Goal: Navigation & Orientation: Find specific page/section

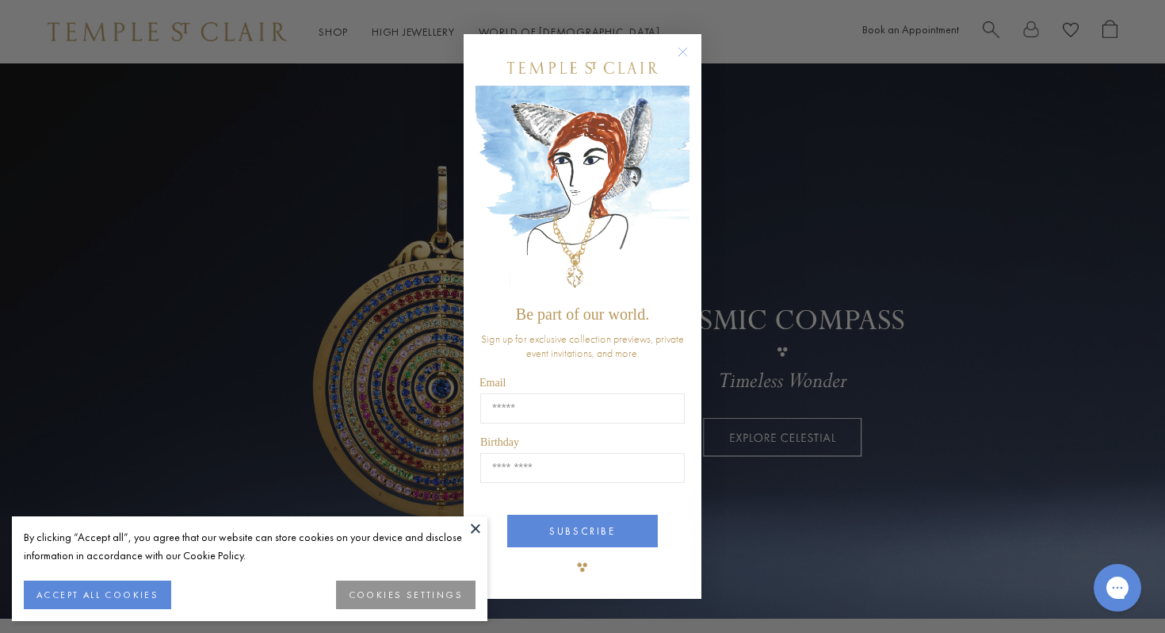
click at [682, 48] on circle "Close dialog" at bounding box center [683, 52] width 19 height 19
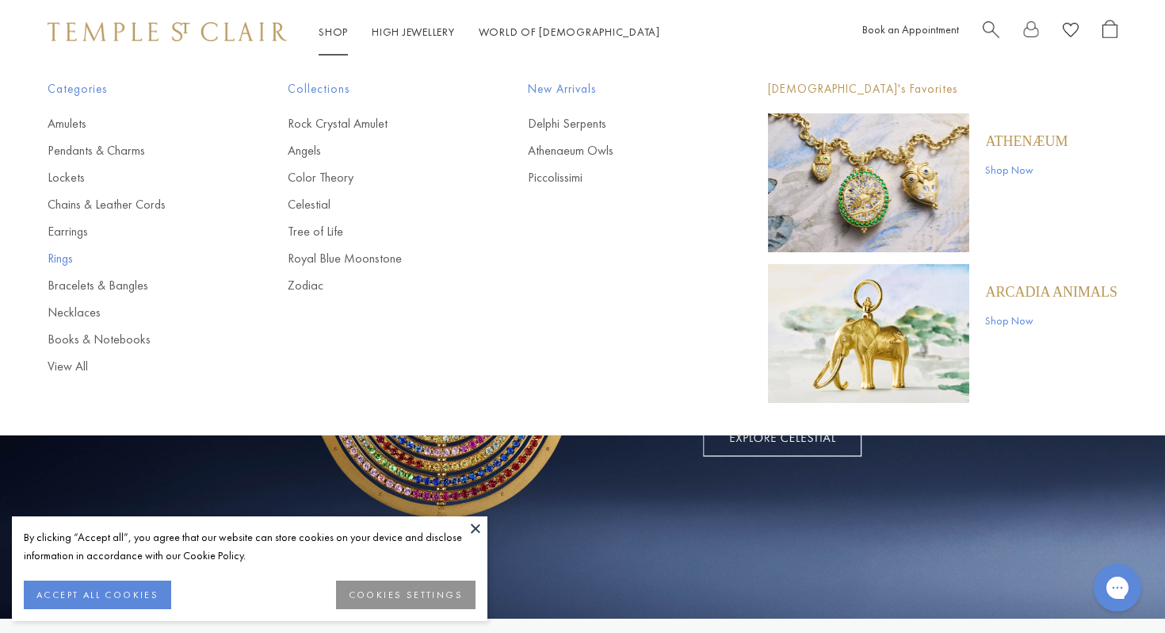
click at [63, 259] on link "Rings" at bounding box center [136, 258] width 177 height 17
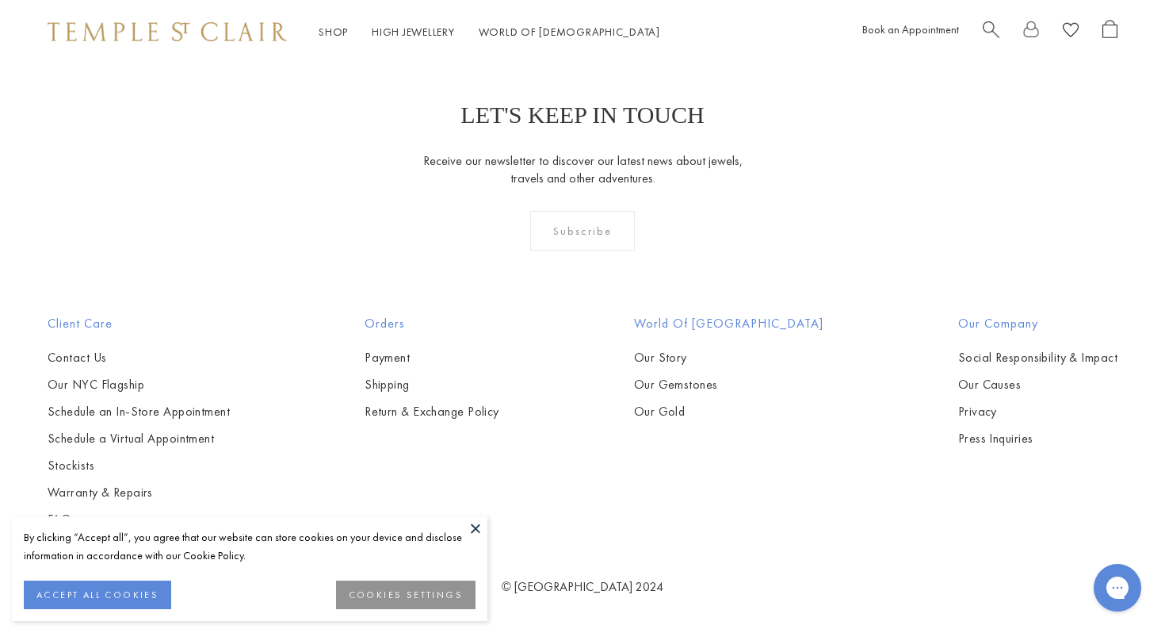
scroll to position [7209, 0]
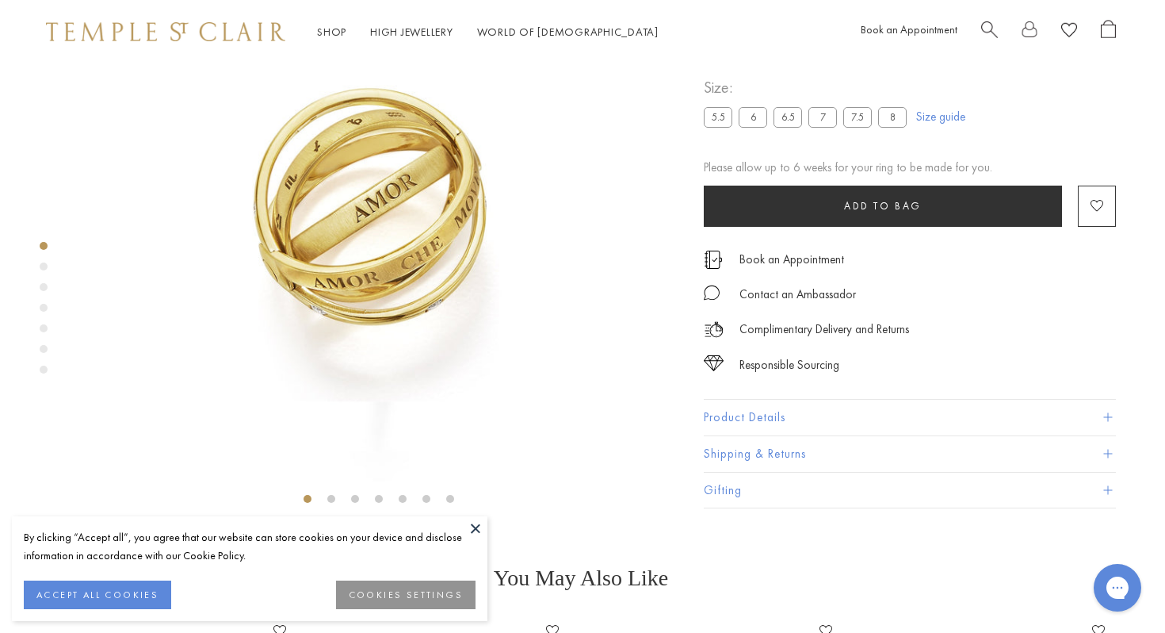
scroll to position [0, 2]
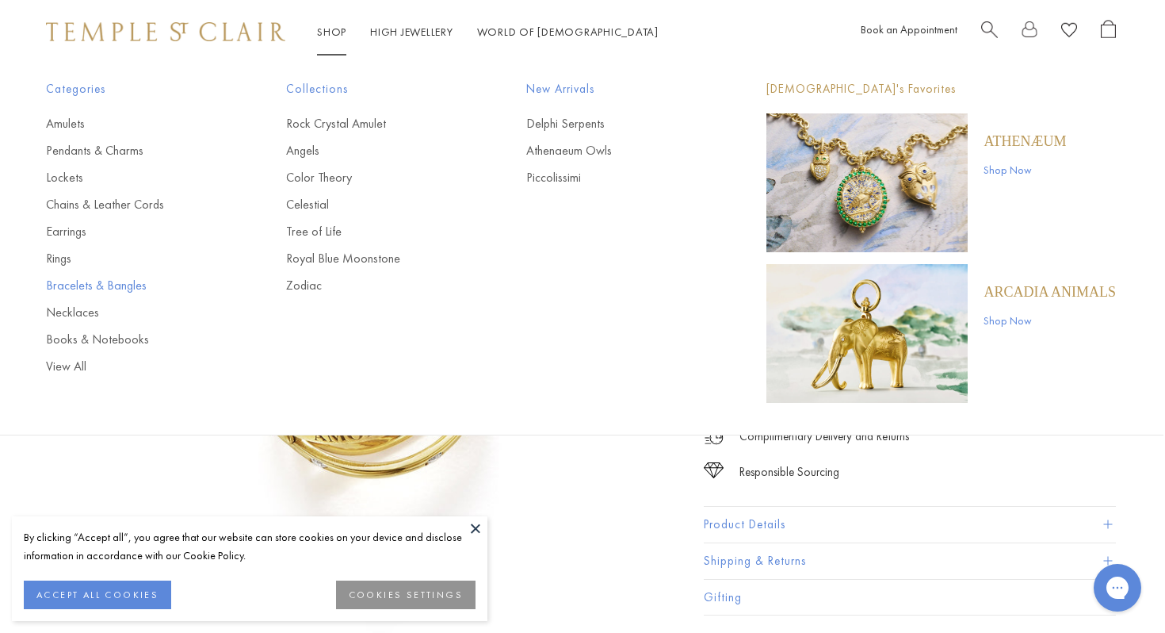
click at [124, 290] on link "Bracelets & Bangles" at bounding box center [134, 285] width 177 height 17
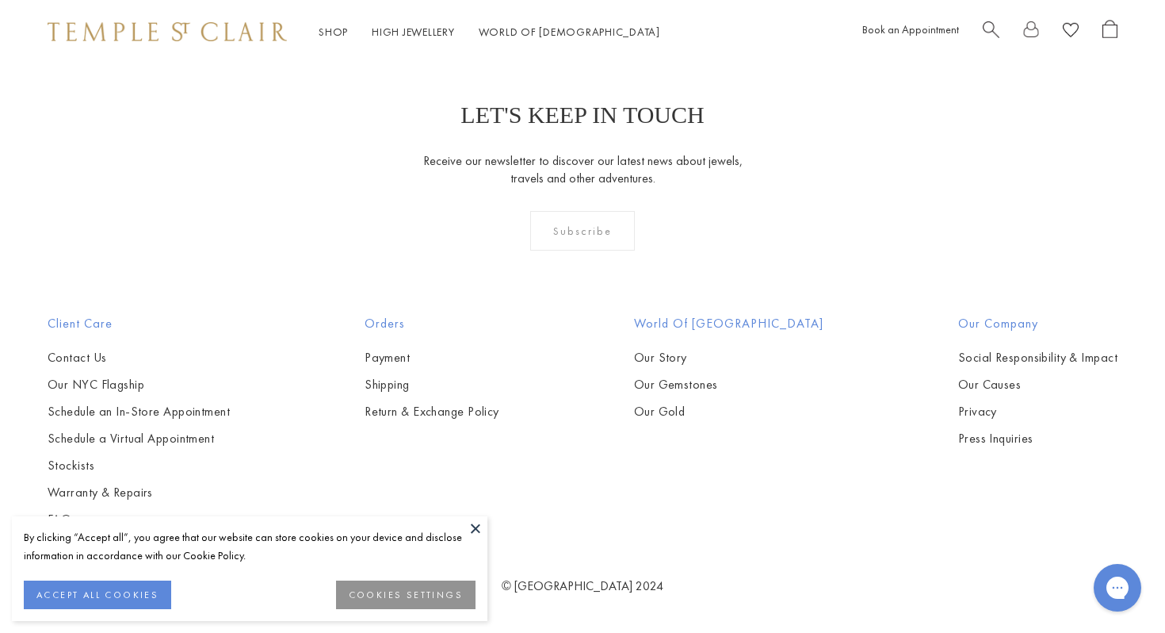
scroll to position [1121, 0]
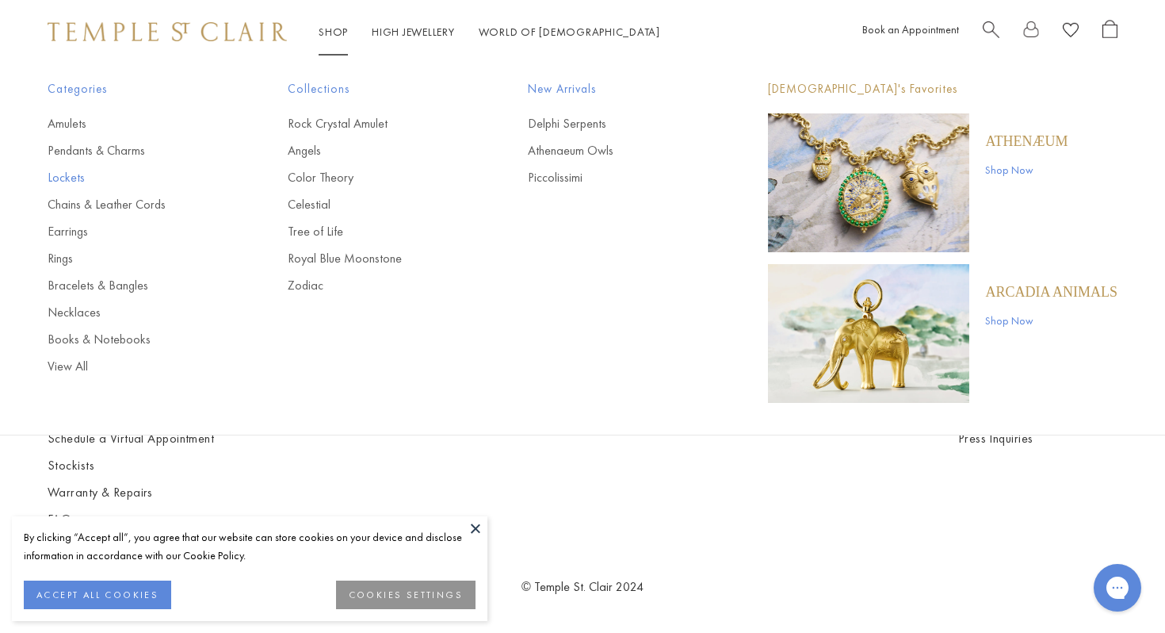
click at [68, 176] on link "Lockets" at bounding box center [136, 177] width 177 height 17
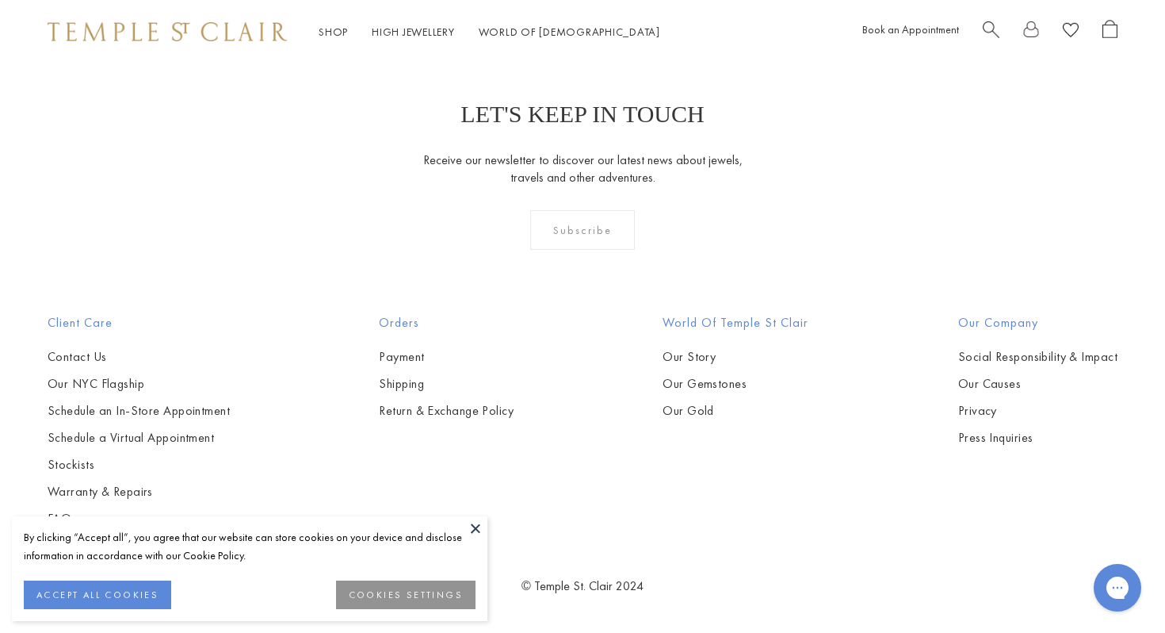
scroll to position [3033, 0]
click at [384, 29] on link "High Jewellery High Jewellery" at bounding box center [413, 32] width 83 height 14
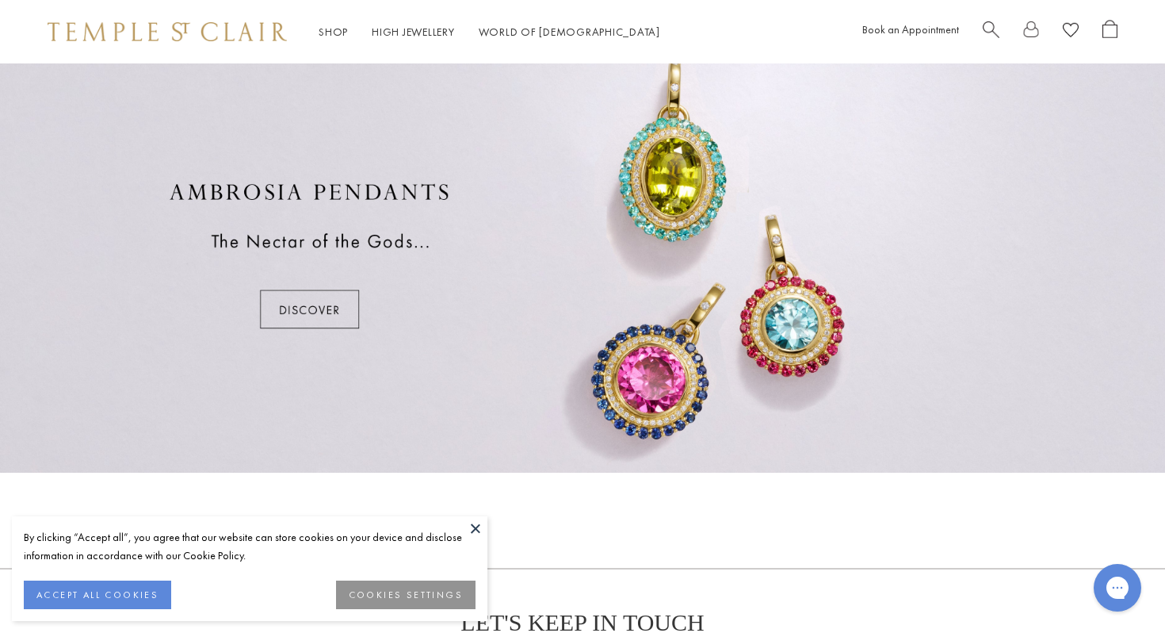
scroll to position [926, 0]
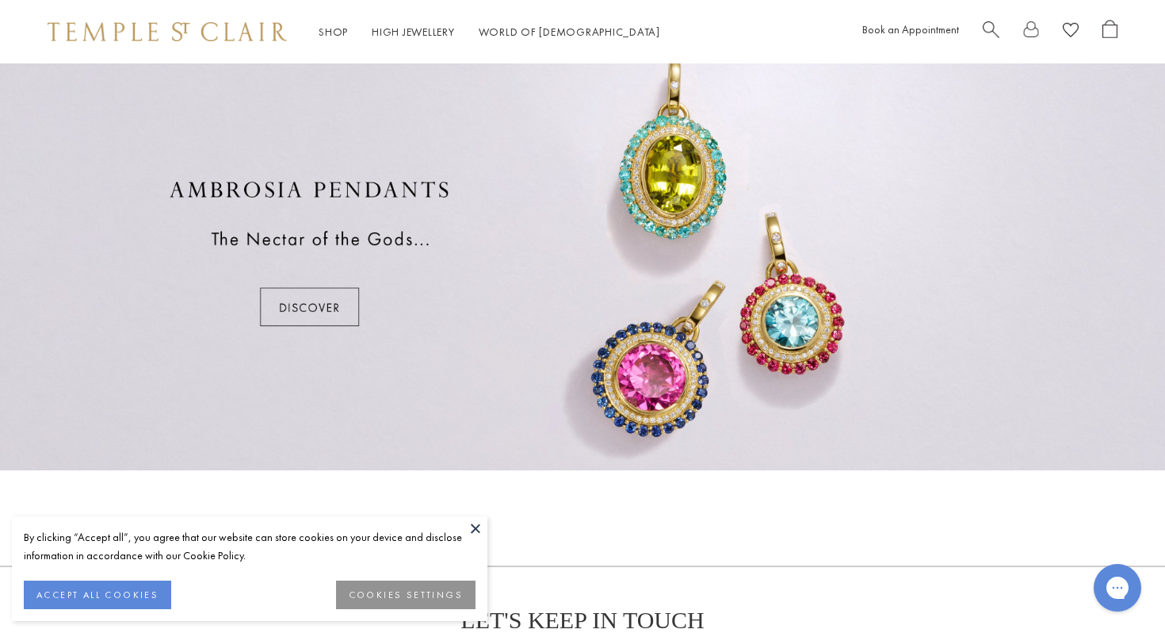
click at [334, 307] on div at bounding box center [582, 253] width 1165 height 434
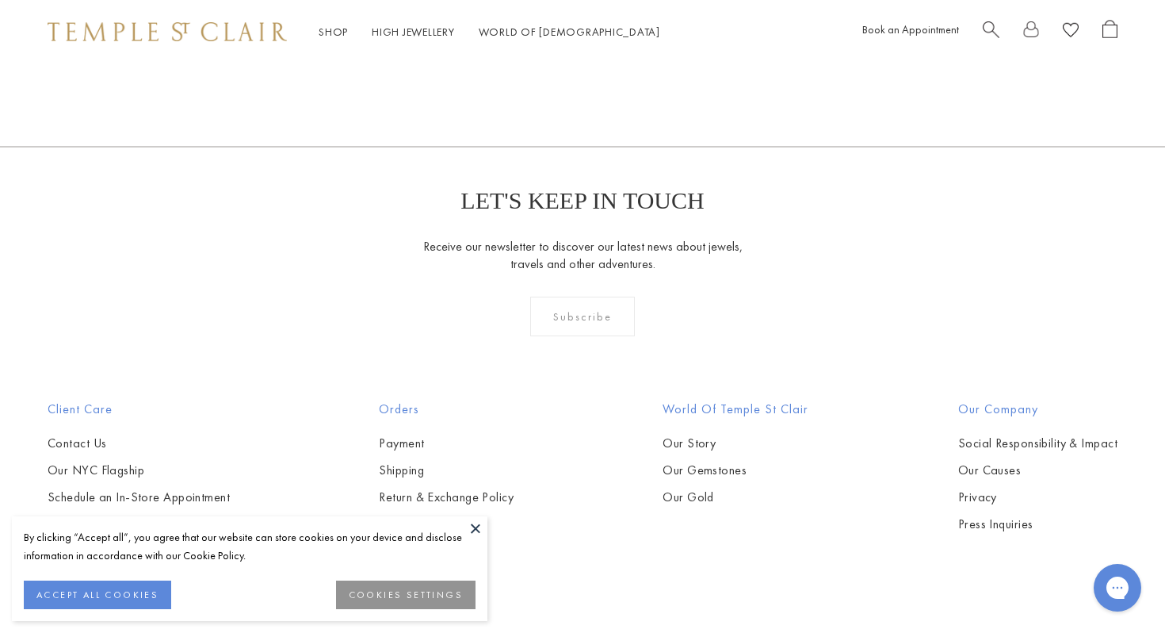
scroll to position [3194, 0]
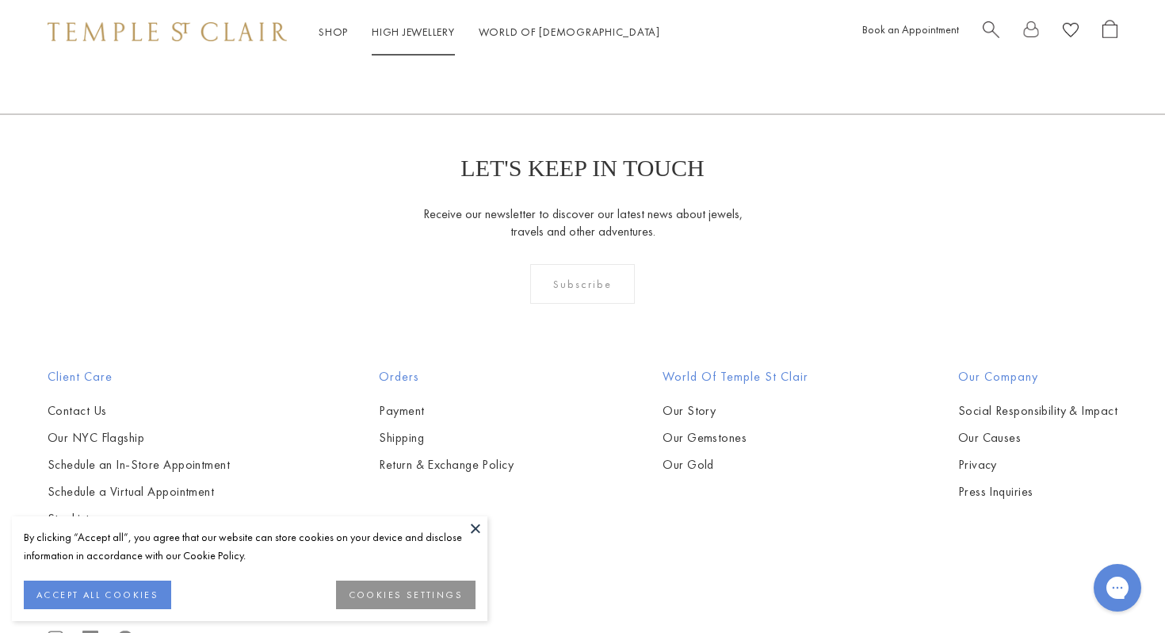
click at [402, 32] on link "High Jewellery High Jewellery" at bounding box center [413, 32] width 83 height 14
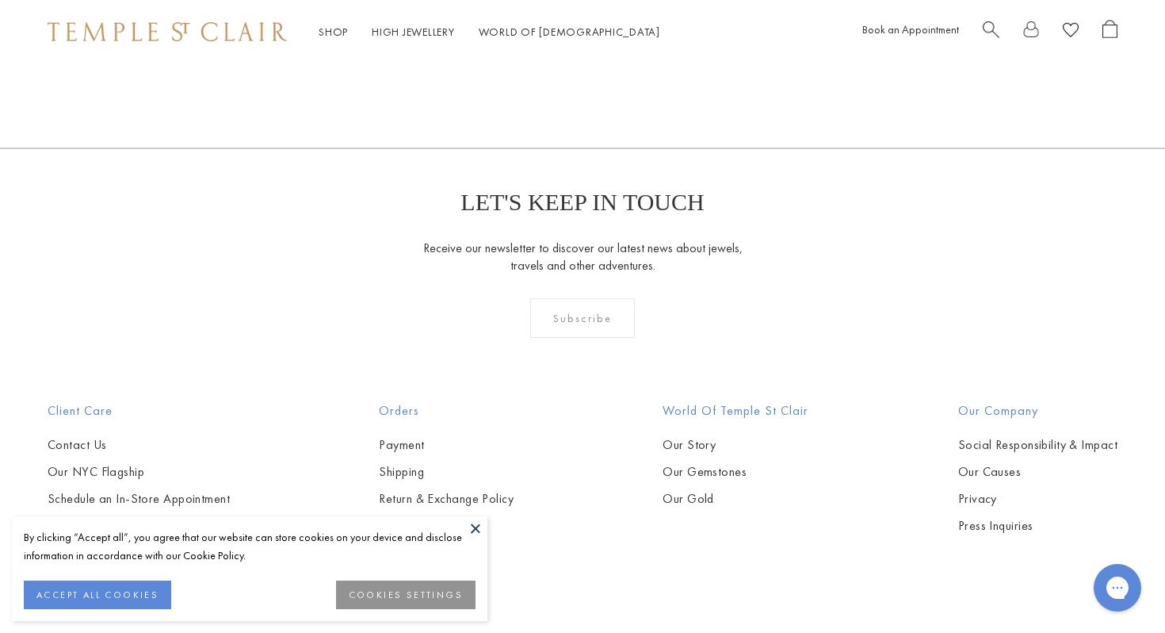
scroll to position [1432, 0]
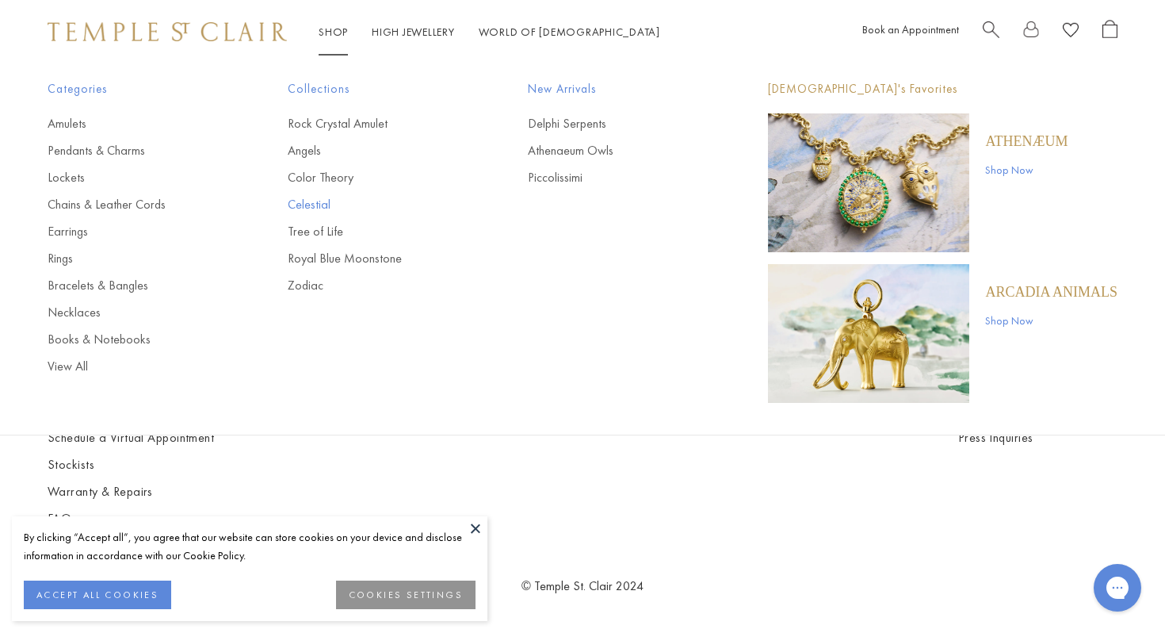
click at [319, 198] on link "Celestial" at bounding box center [376, 204] width 177 height 17
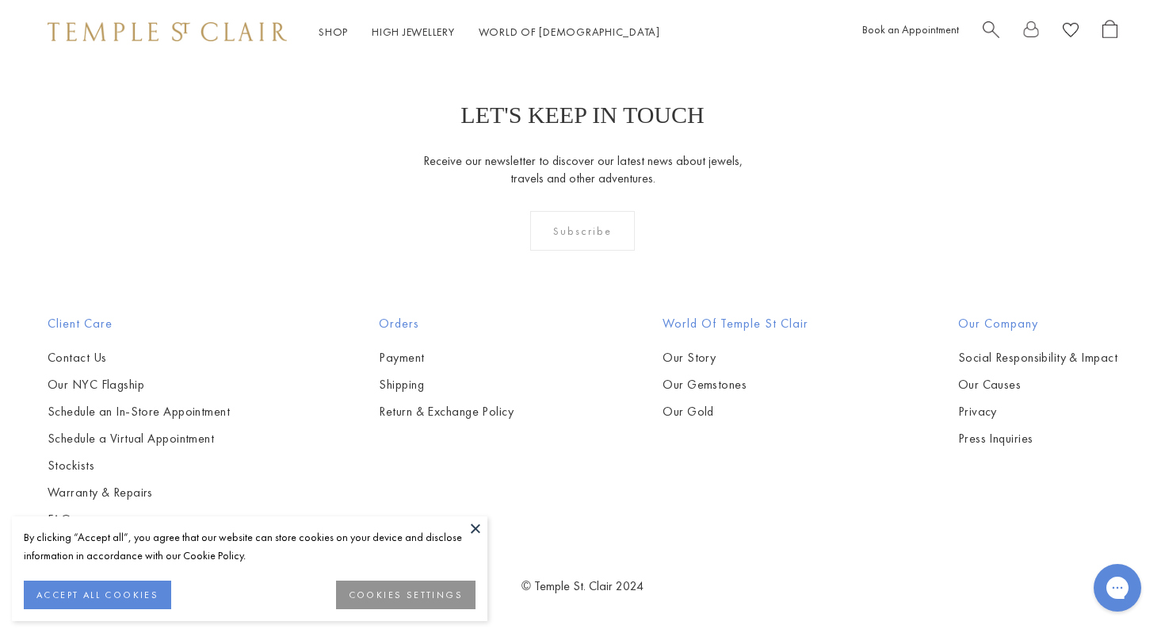
scroll to position [7595, 0]
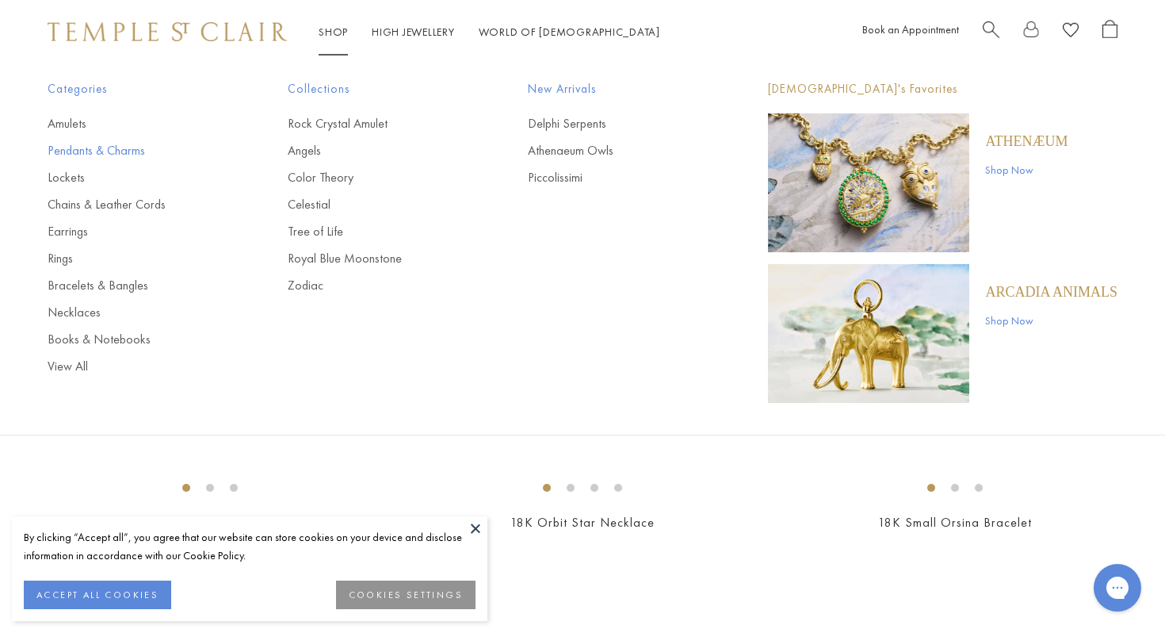
click at [78, 145] on link "Pendants & Charms" at bounding box center [136, 150] width 177 height 17
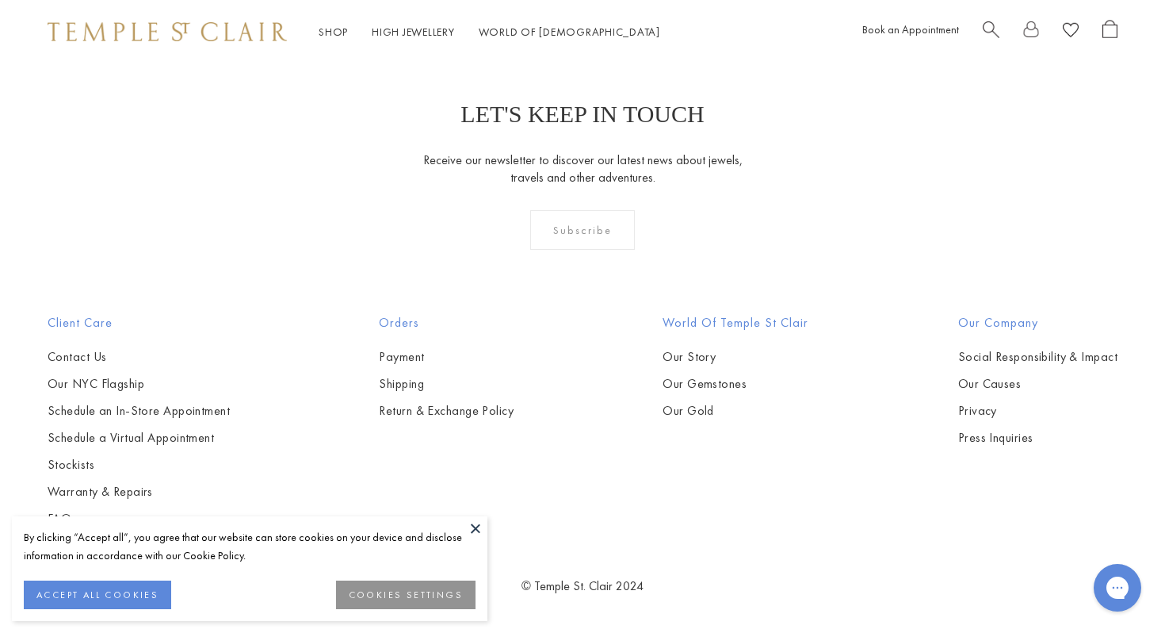
scroll to position [9460, 0]
